Goal: Information Seeking & Learning: Learn about a topic

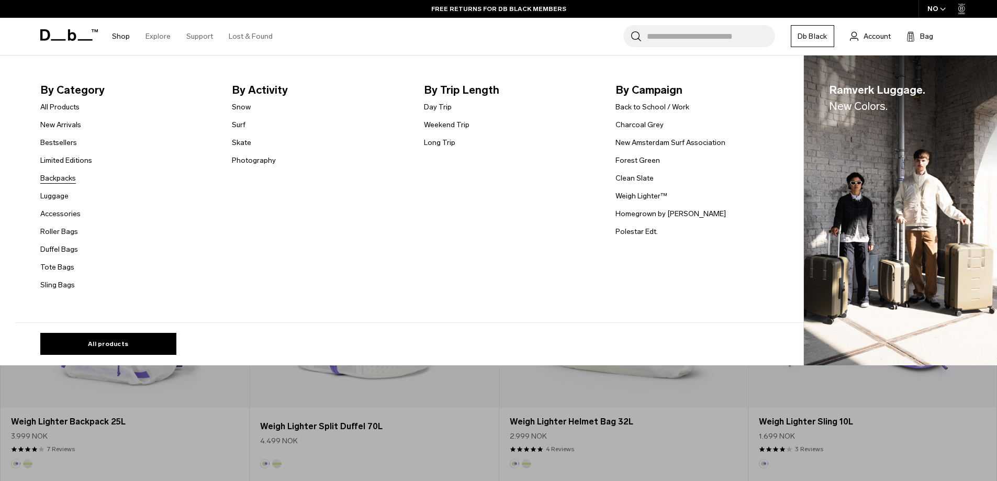
click at [70, 182] on link "Backpacks" at bounding box center [58, 178] width 36 height 11
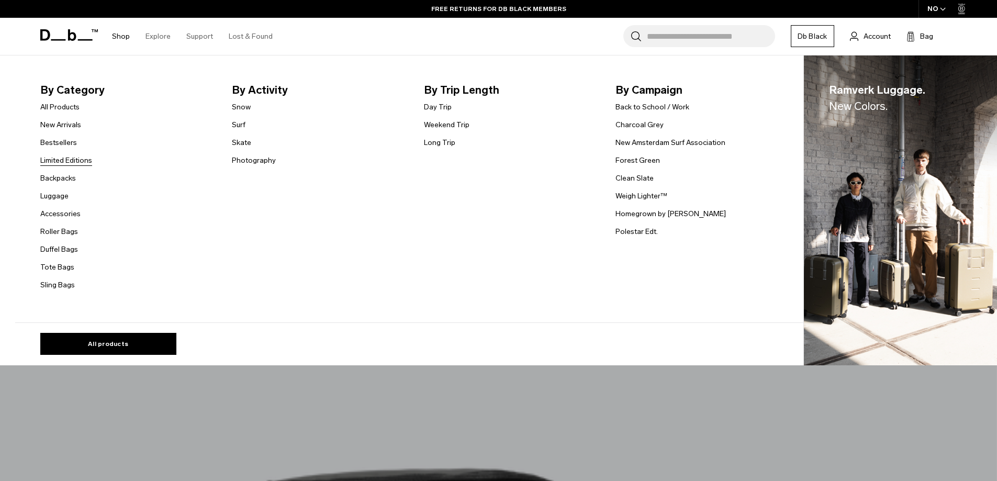
click at [64, 161] on link "Limited Editions" at bounding box center [66, 160] width 52 height 11
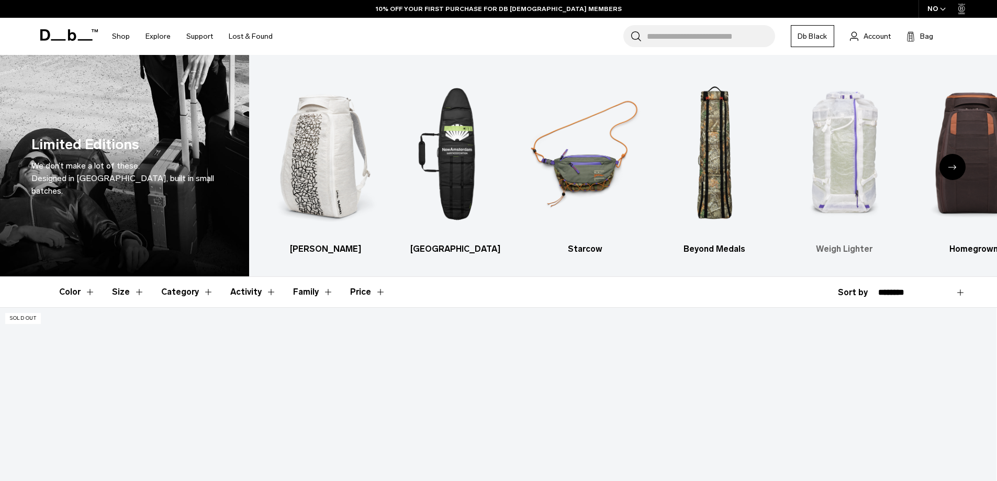
click at [832, 247] on h3 "Weigh Lighter" at bounding box center [844, 249] width 111 height 13
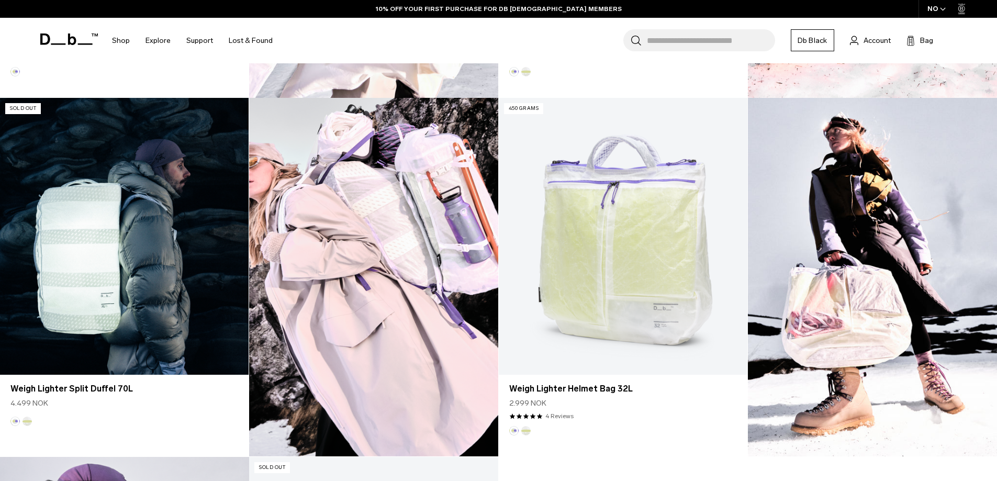
scroll to position [890, 0]
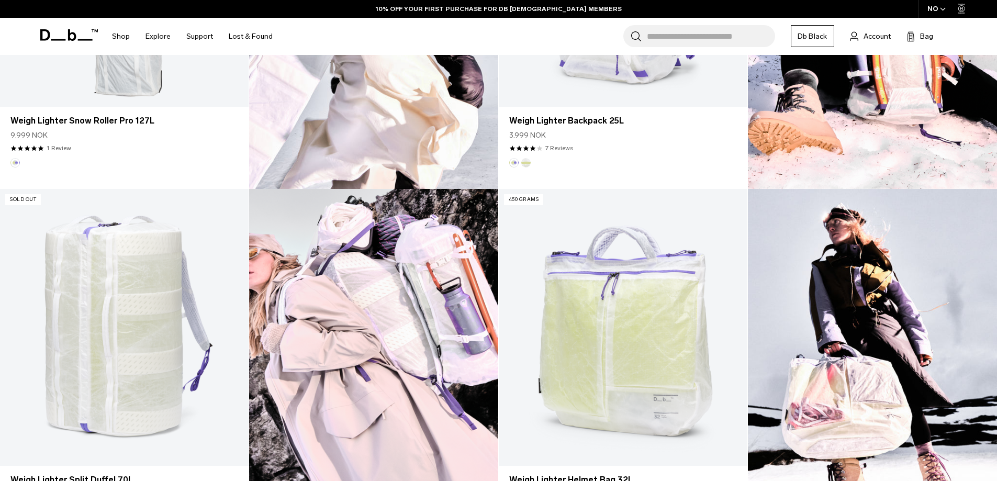
click at [414, 295] on img at bounding box center [373, 368] width 249 height 358
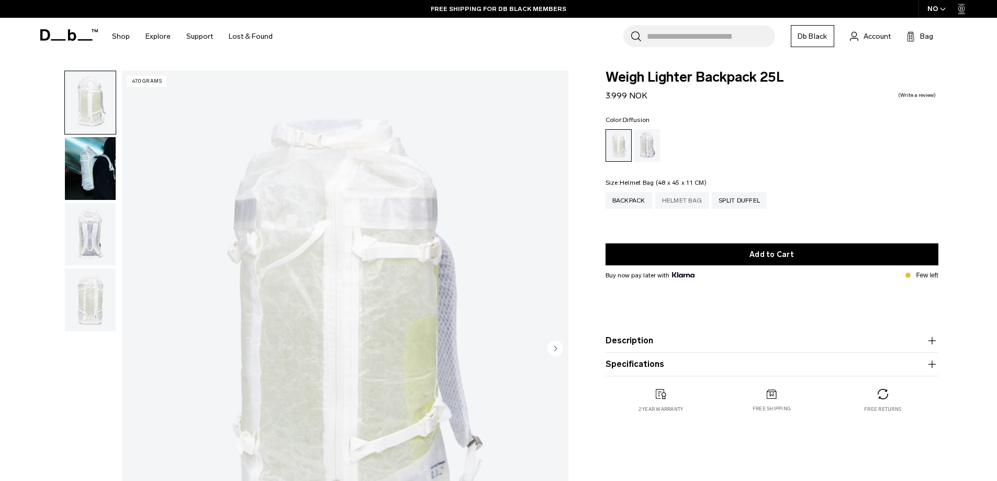
click at [697, 203] on div "Helmet Bag" at bounding box center [682, 200] width 54 height 17
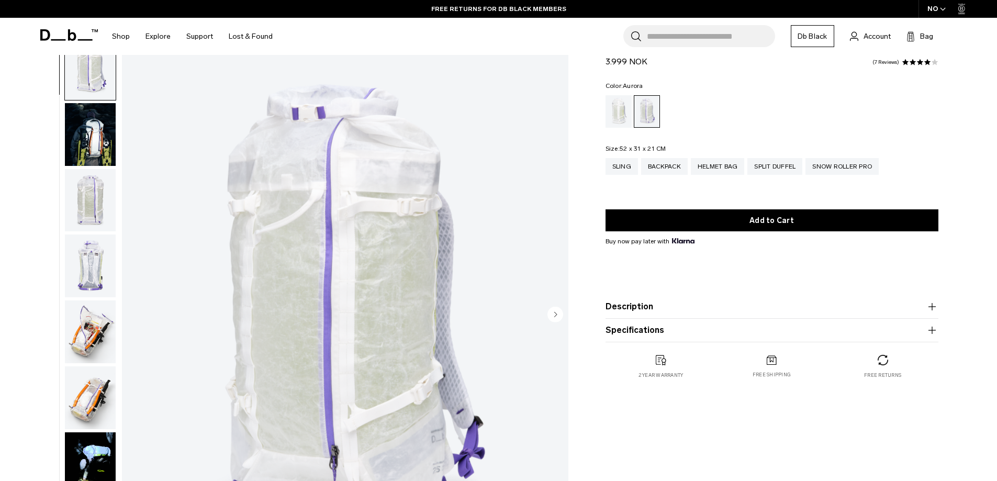
scroll to position [52, 0]
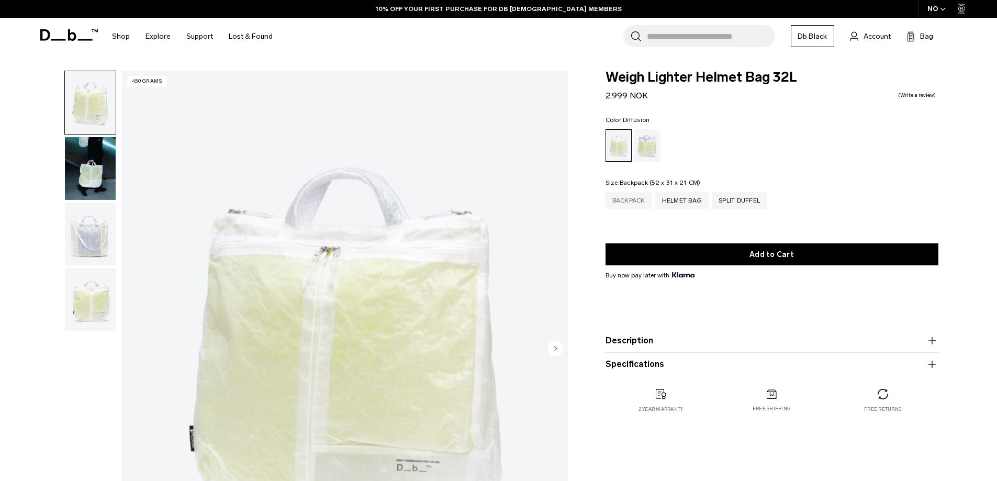
click at [631, 197] on div "Backpack" at bounding box center [629, 200] width 47 height 17
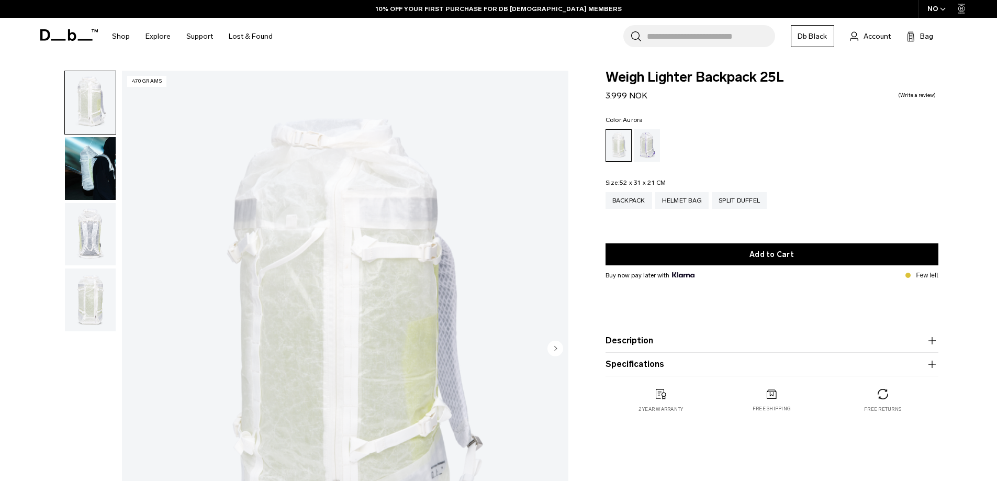
click at [641, 143] on div "Aurora" at bounding box center [647, 145] width 27 height 32
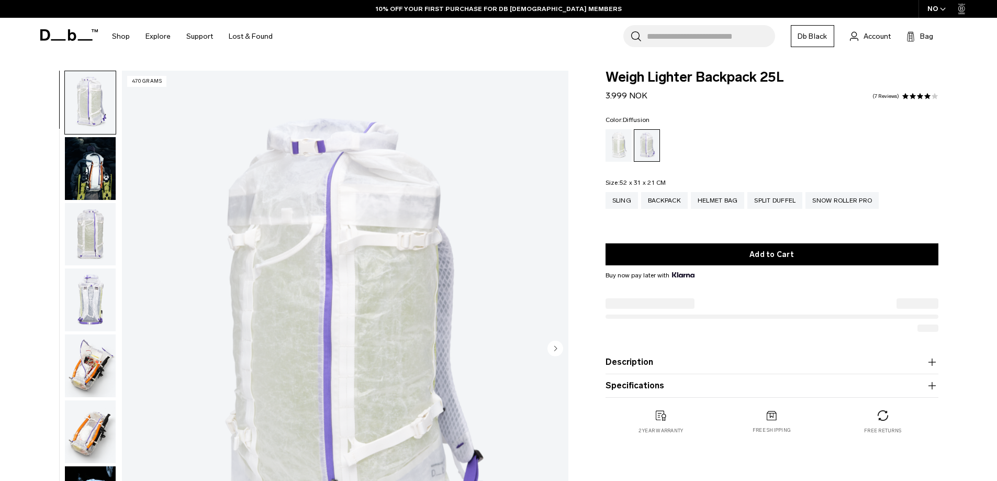
click at [620, 147] on div "Diffusion" at bounding box center [619, 145] width 27 height 32
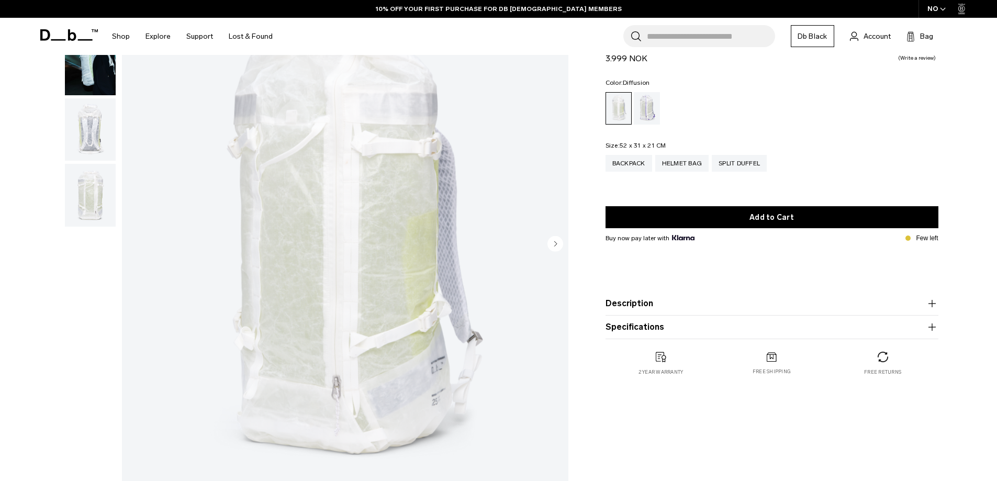
click at [656, 309] on button "Description" at bounding box center [772, 303] width 333 height 13
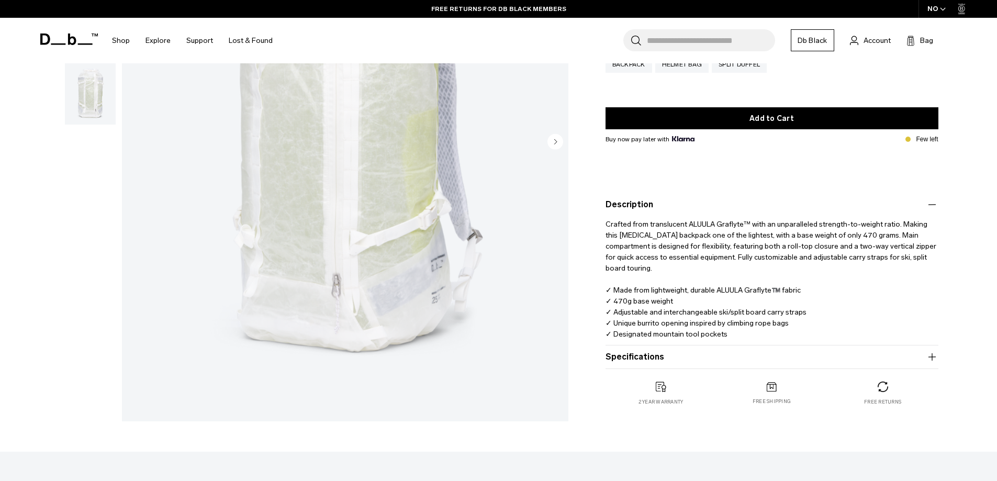
scroll to position [209, 0]
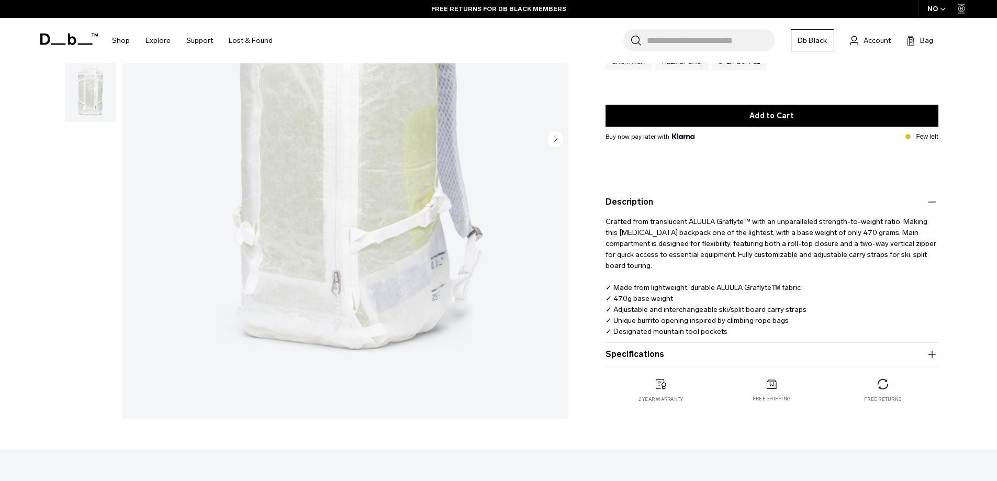
click at [644, 358] on button "Specifications" at bounding box center [772, 354] width 333 height 13
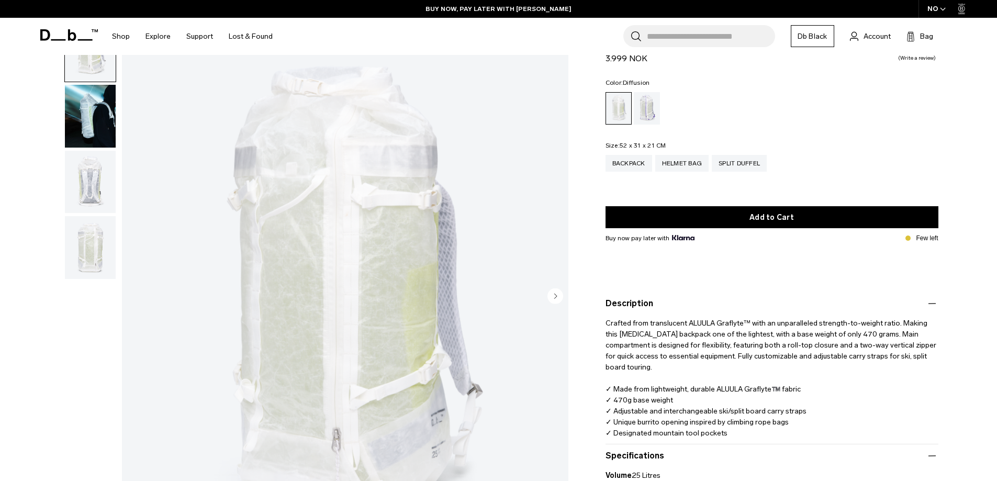
scroll to position [0, 0]
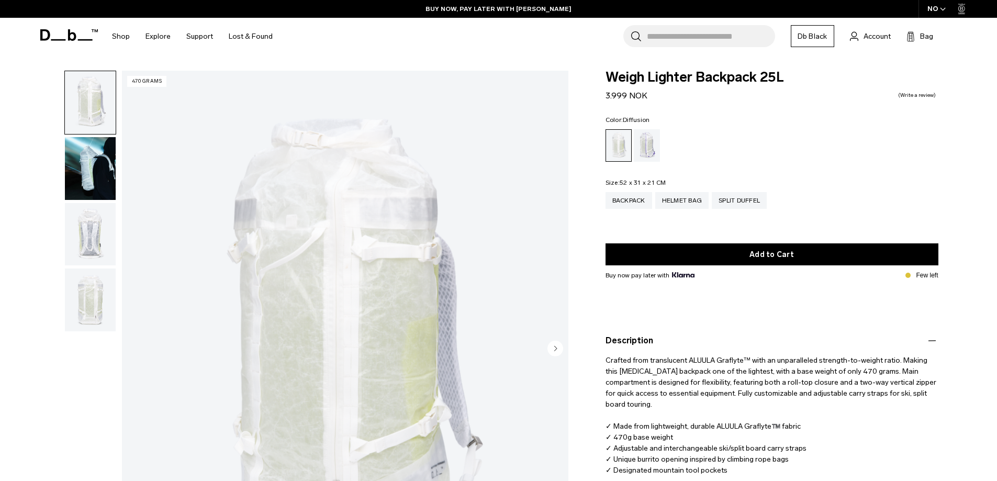
click at [83, 171] on img "button" at bounding box center [90, 168] width 51 height 63
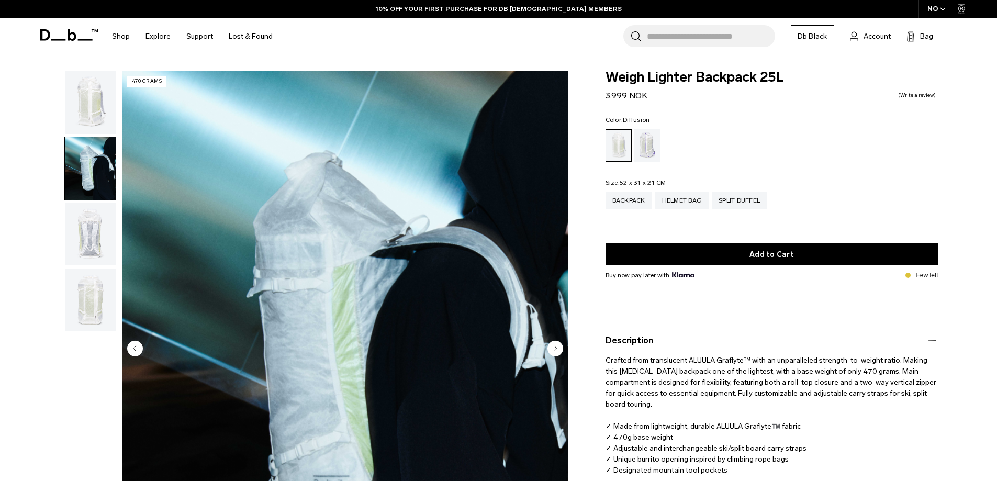
click at [96, 105] on img "button" at bounding box center [90, 102] width 51 height 63
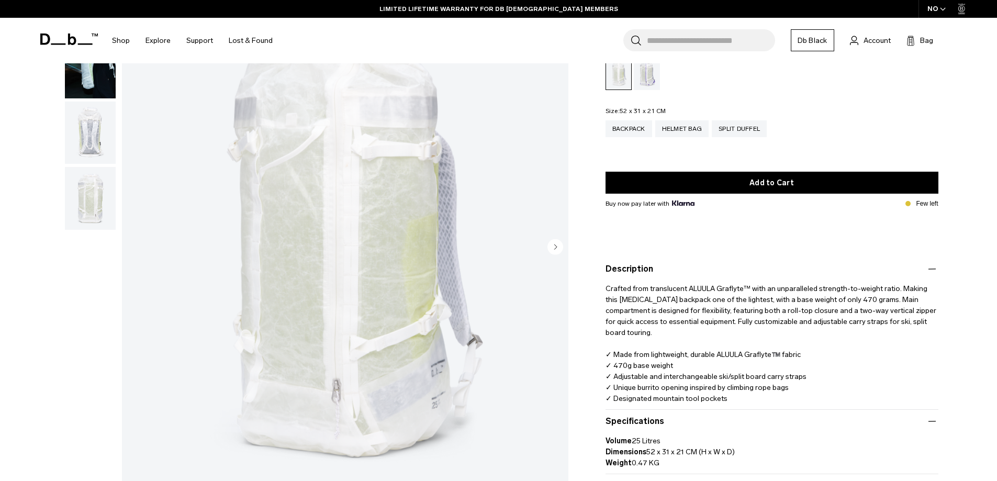
scroll to position [105, 0]
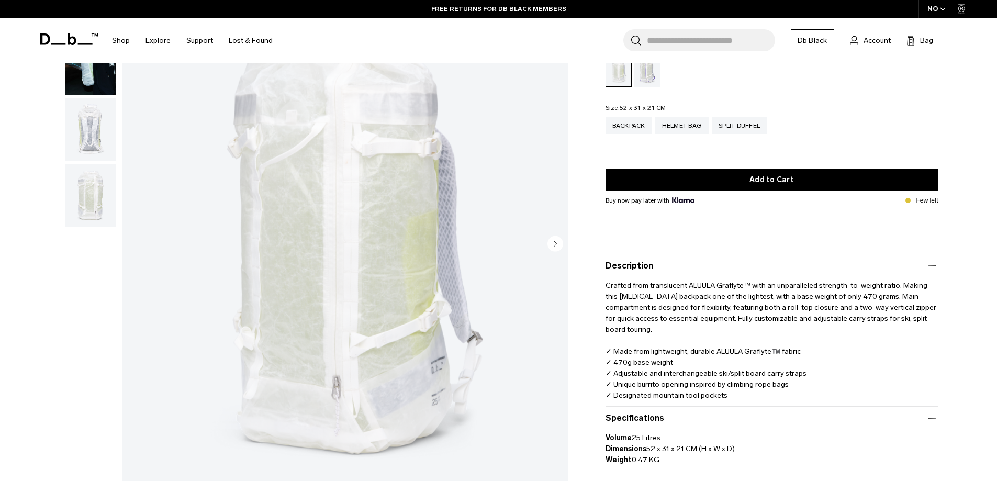
click at [91, 136] on img "button" at bounding box center [90, 129] width 51 height 63
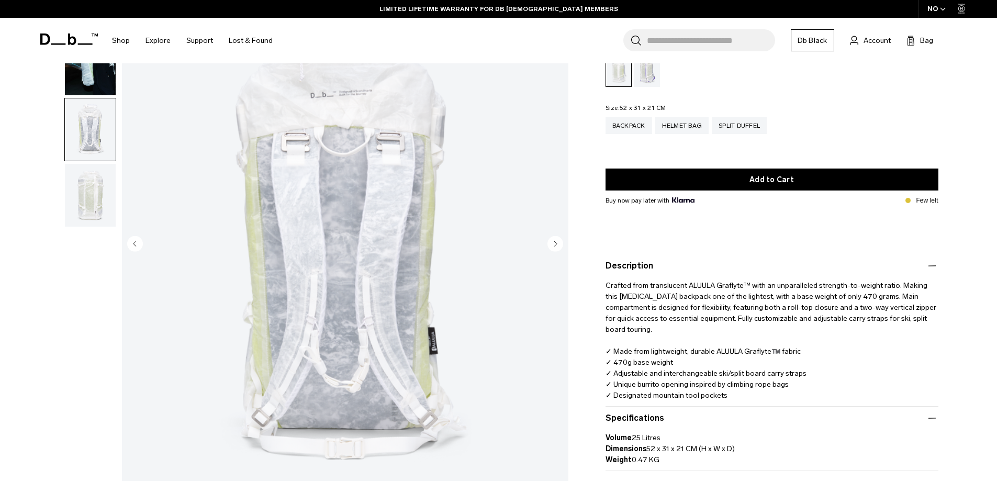
scroll to position [0, 0]
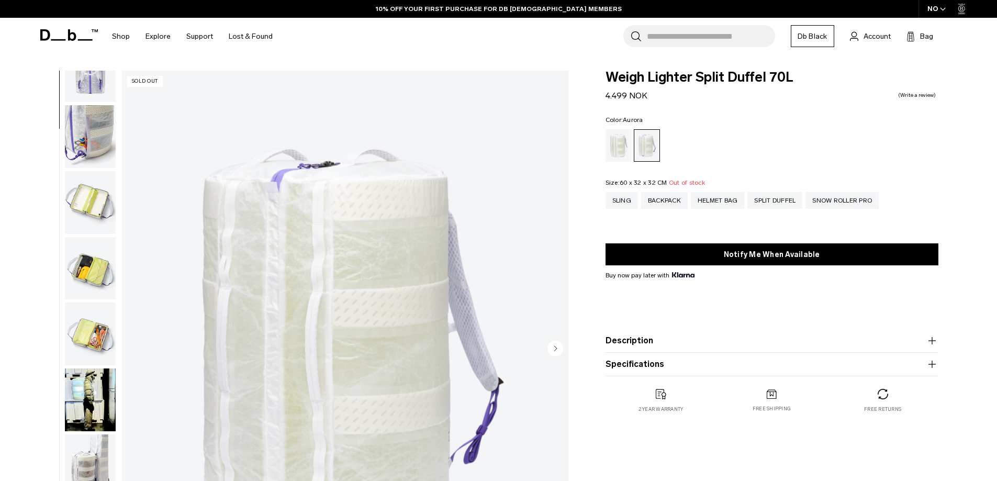
scroll to position [230, 0]
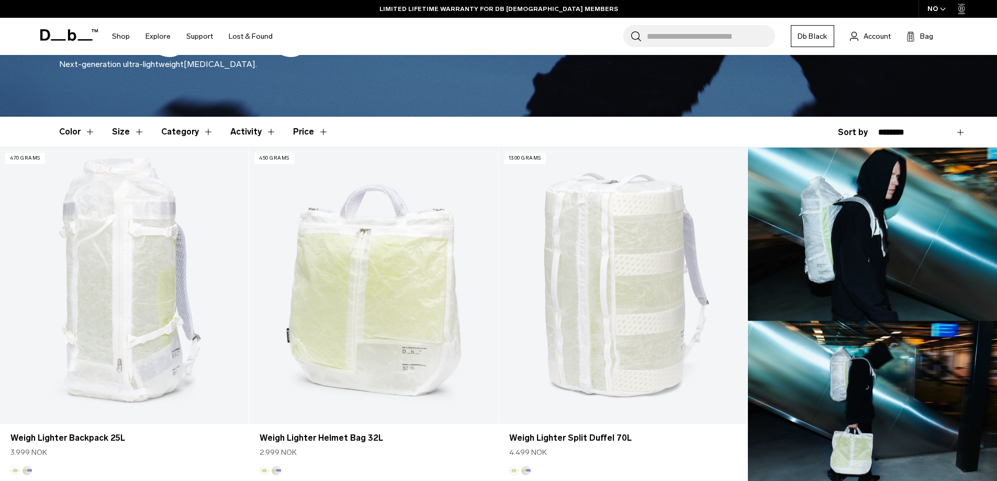
scroll to position [67, 0]
